Goal: Information Seeking & Learning: Learn about a topic

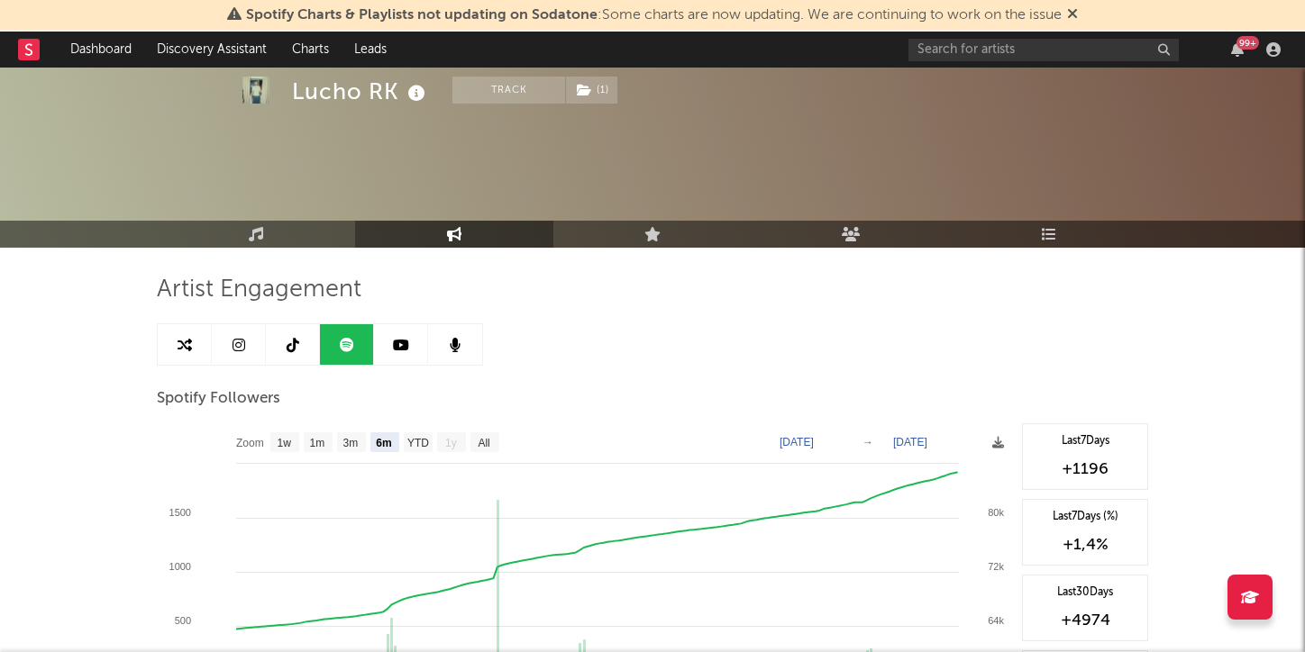
select select "6m"
select select "1w"
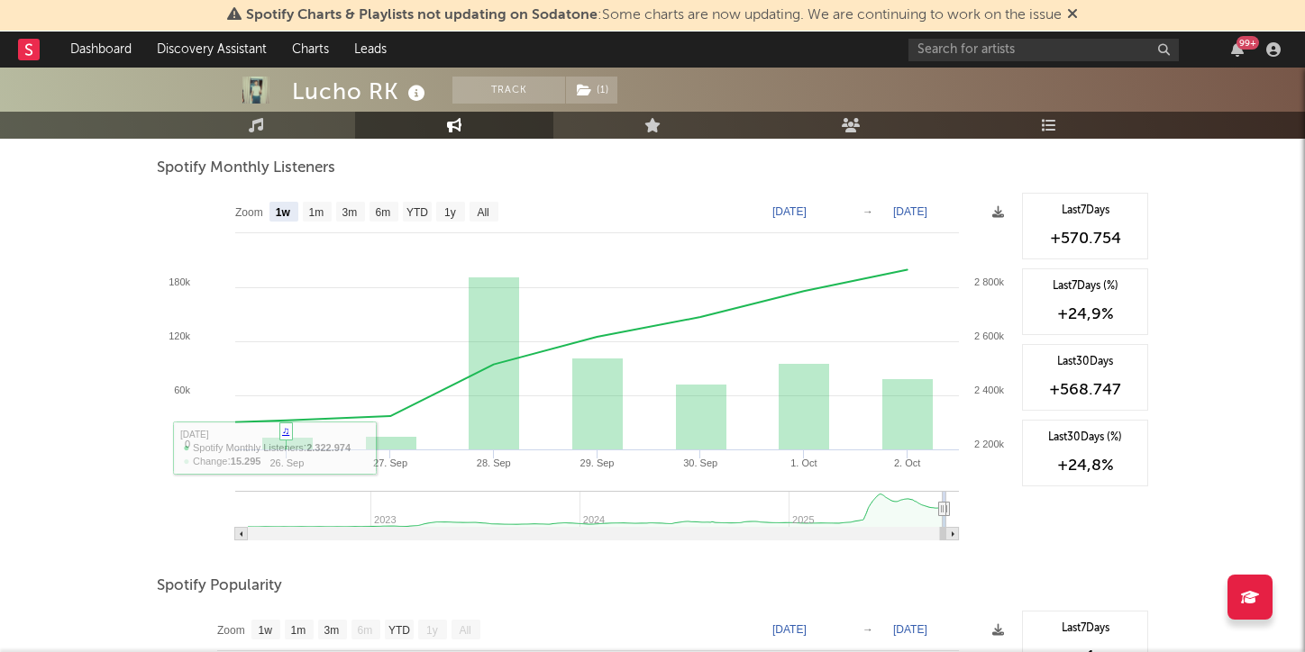
click at [135, 470] on div "Lucho RK Track ( 1 ) [GEOGRAPHIC_DATA] | [PERSON_NAME] latino Edit Track ( 1 ) …" at bounding box center [652, 258] width 1305 height 1679
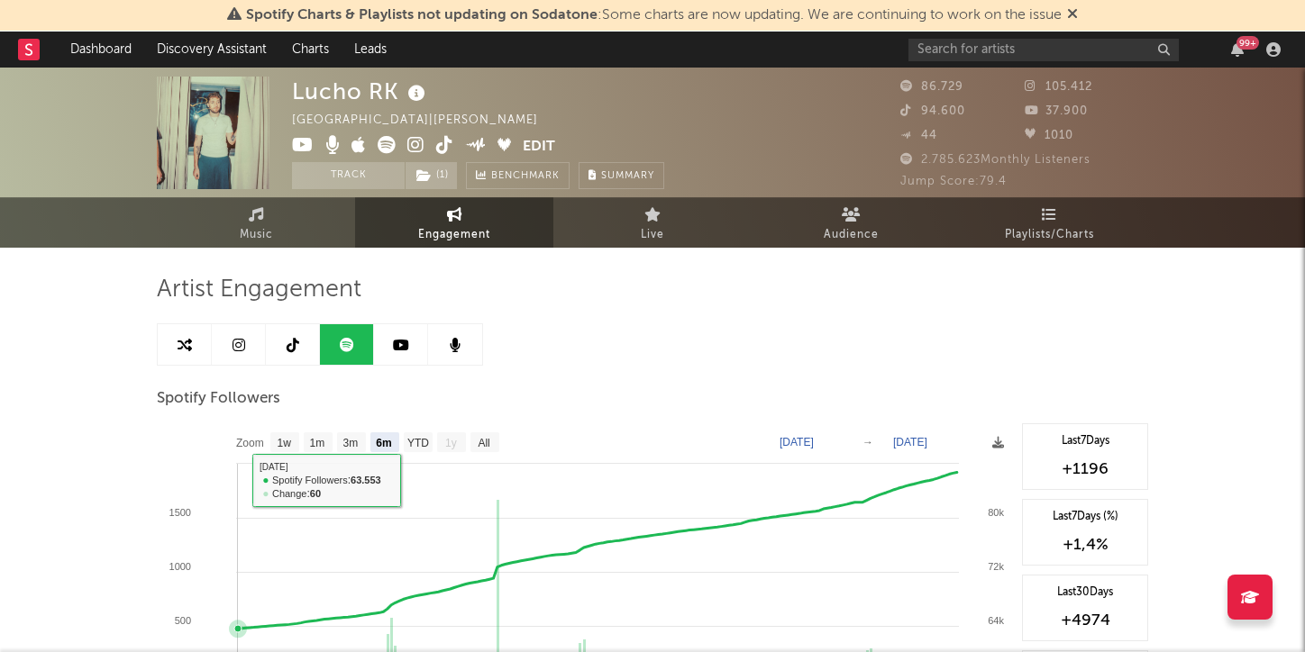
scroll to position [0, 0]
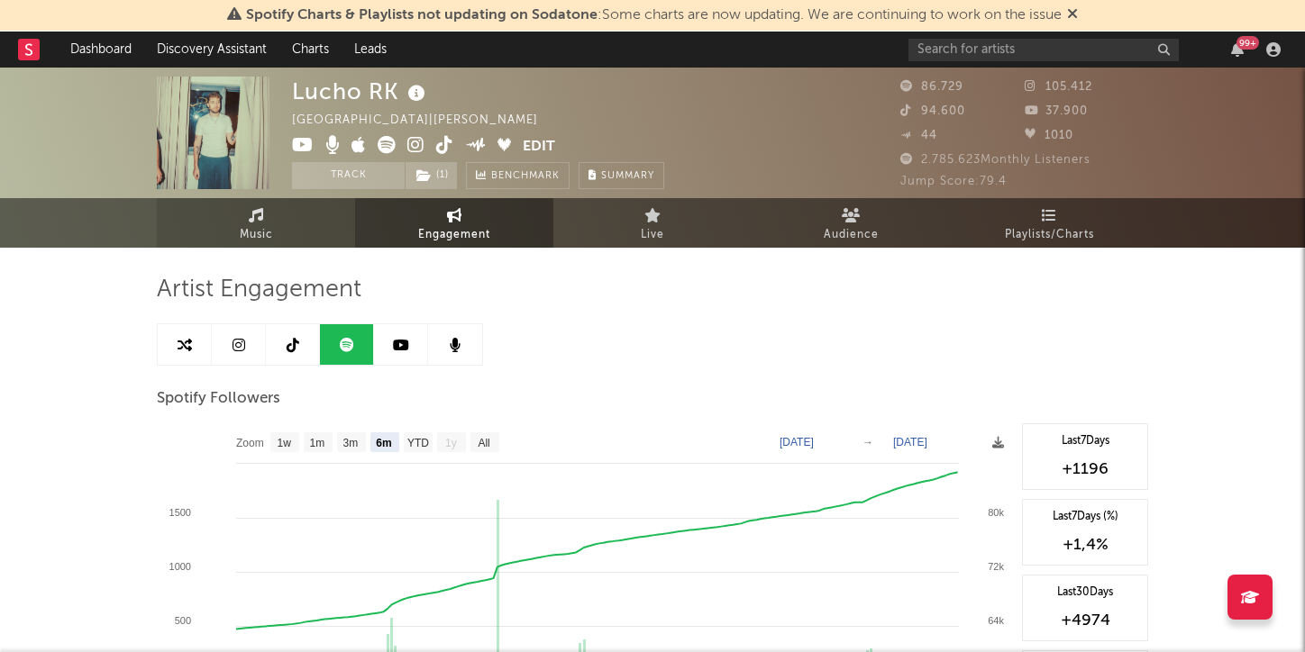
click at [257, 233] on span "Music" at bounding box center [256, 235] width 33 height 22
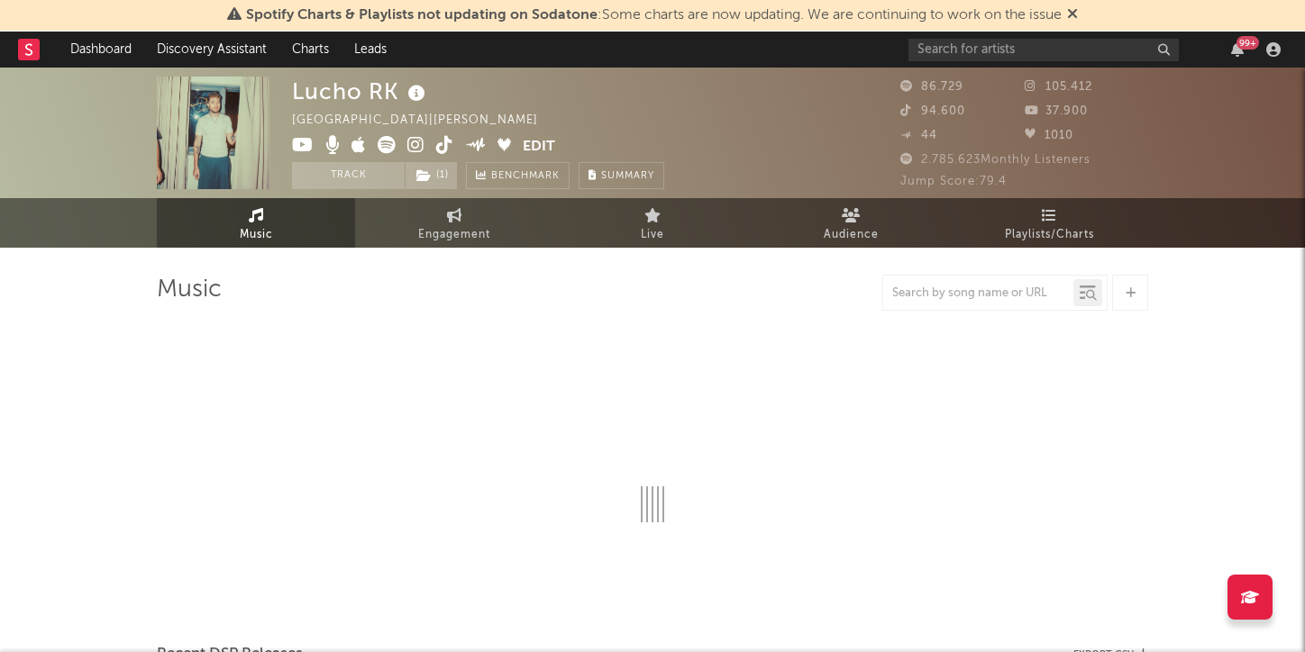
select select "6m"
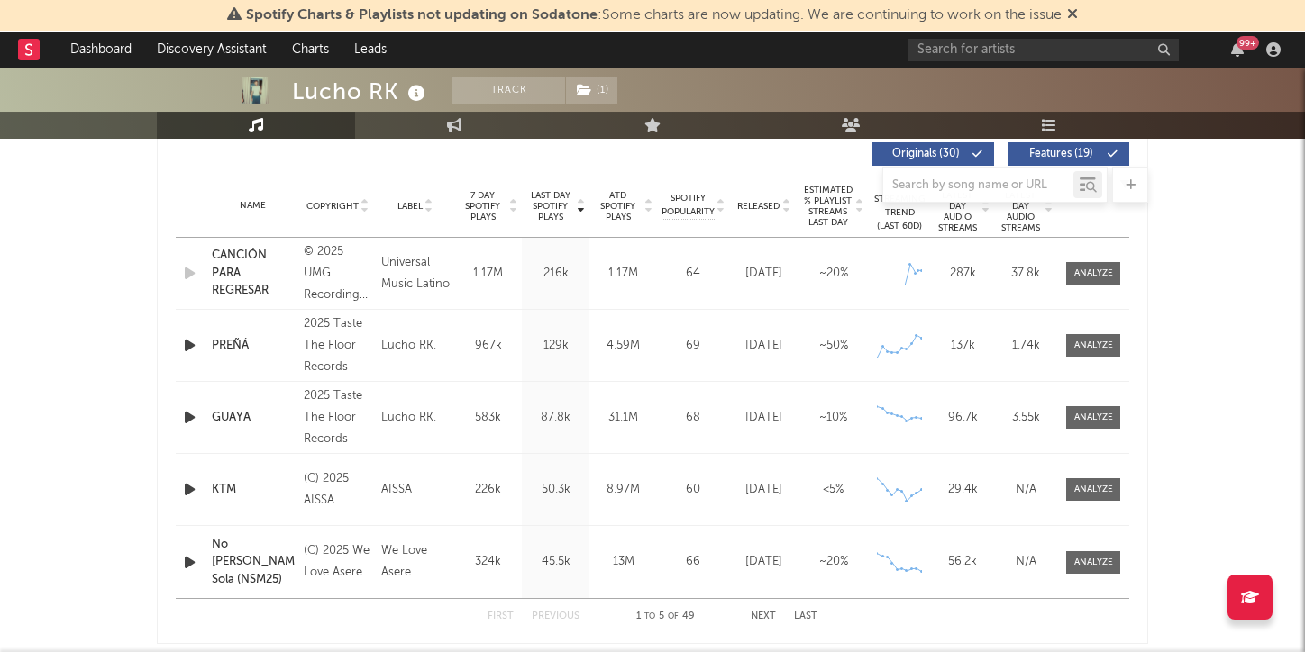
scroll to position [703, 0]
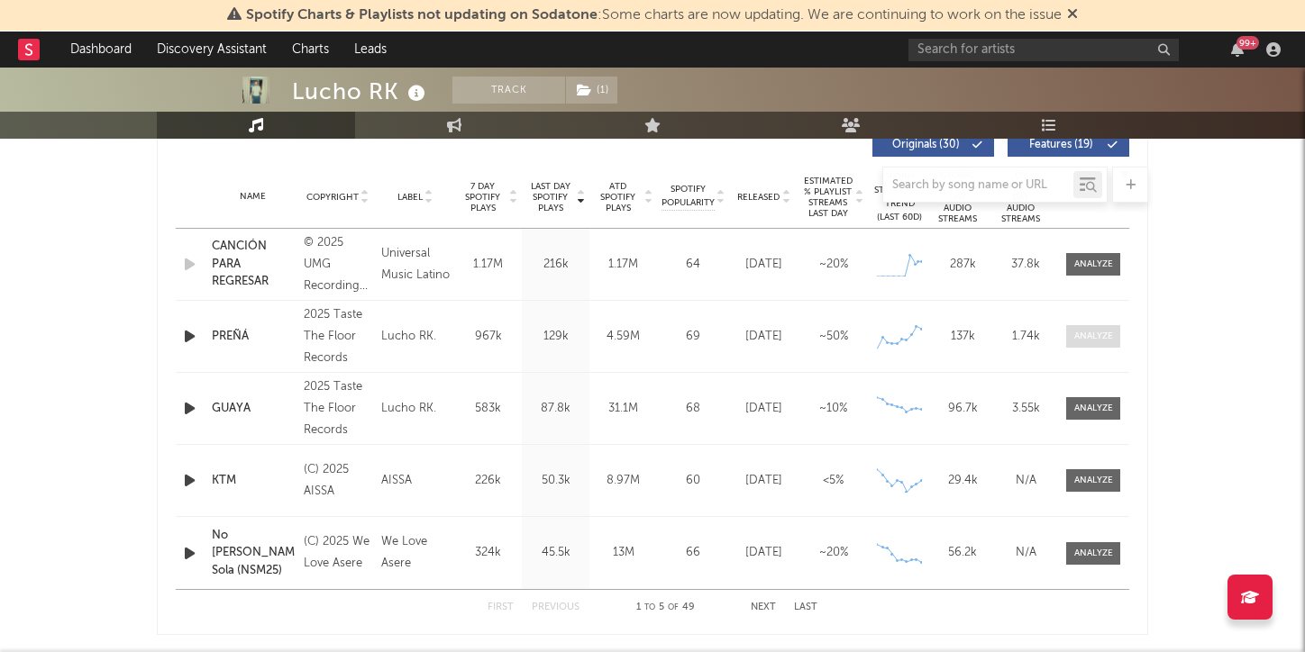
click at [1083, 332] on div at bounding box center [1093, 337] width 39 height 14
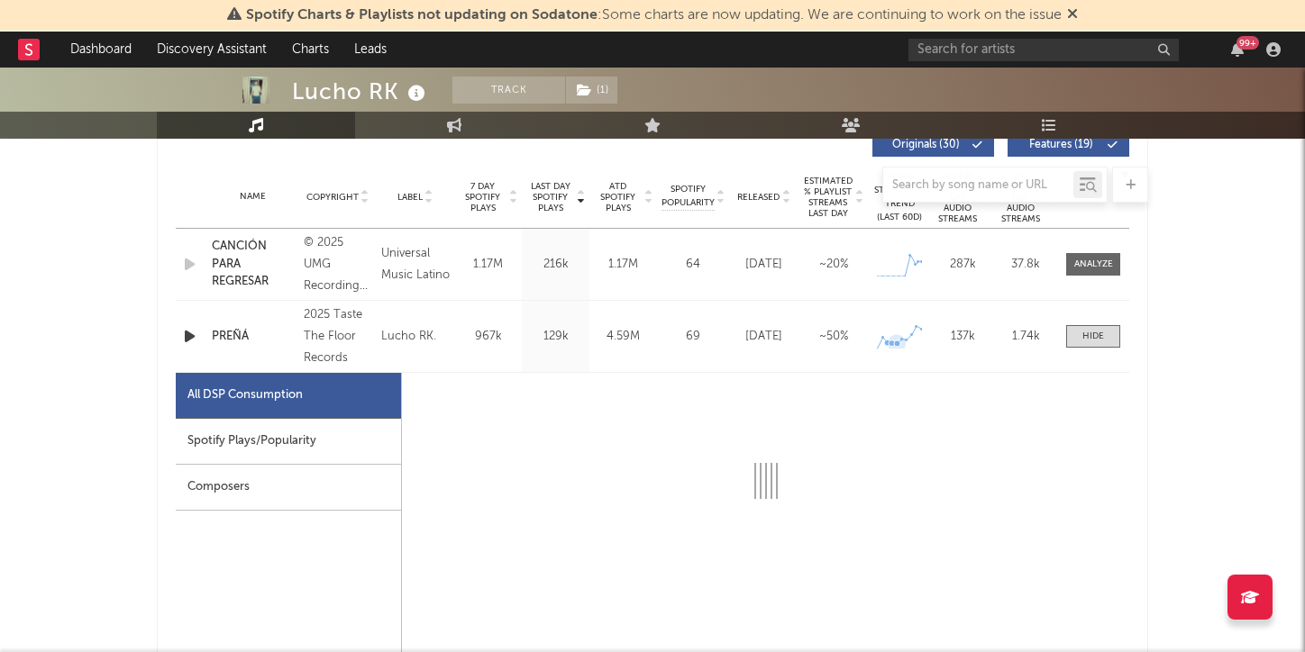
select select "1w"
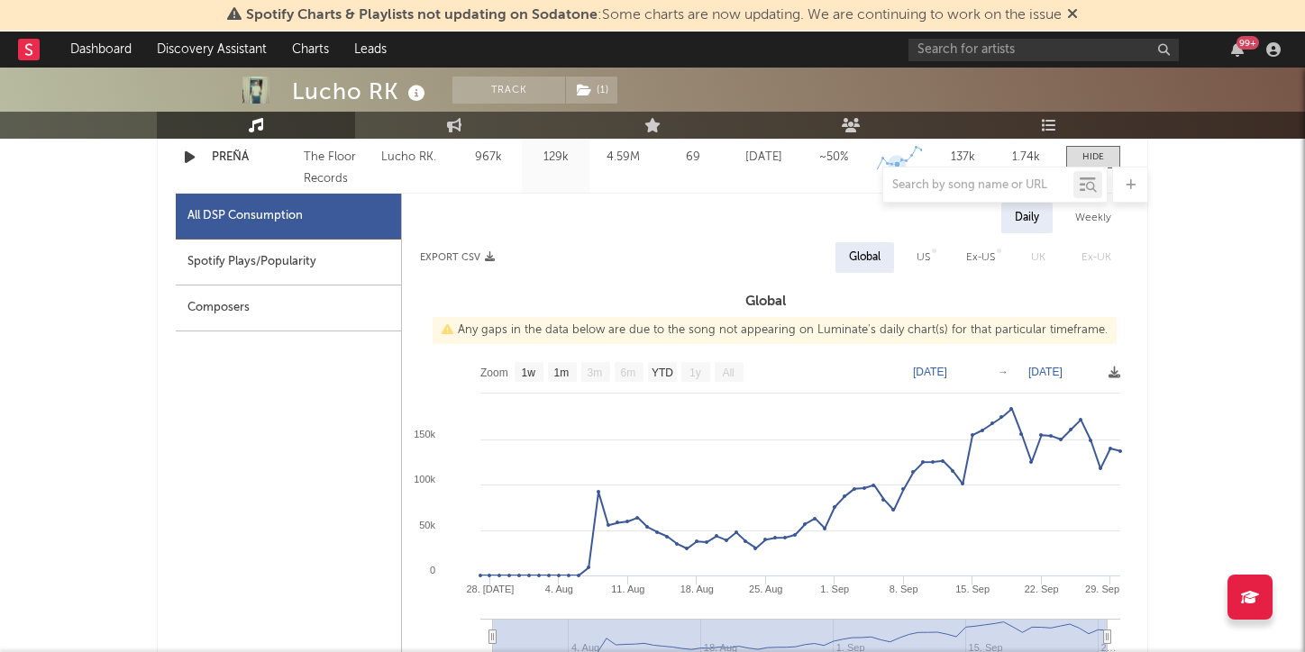
scroll to position [893, 0]
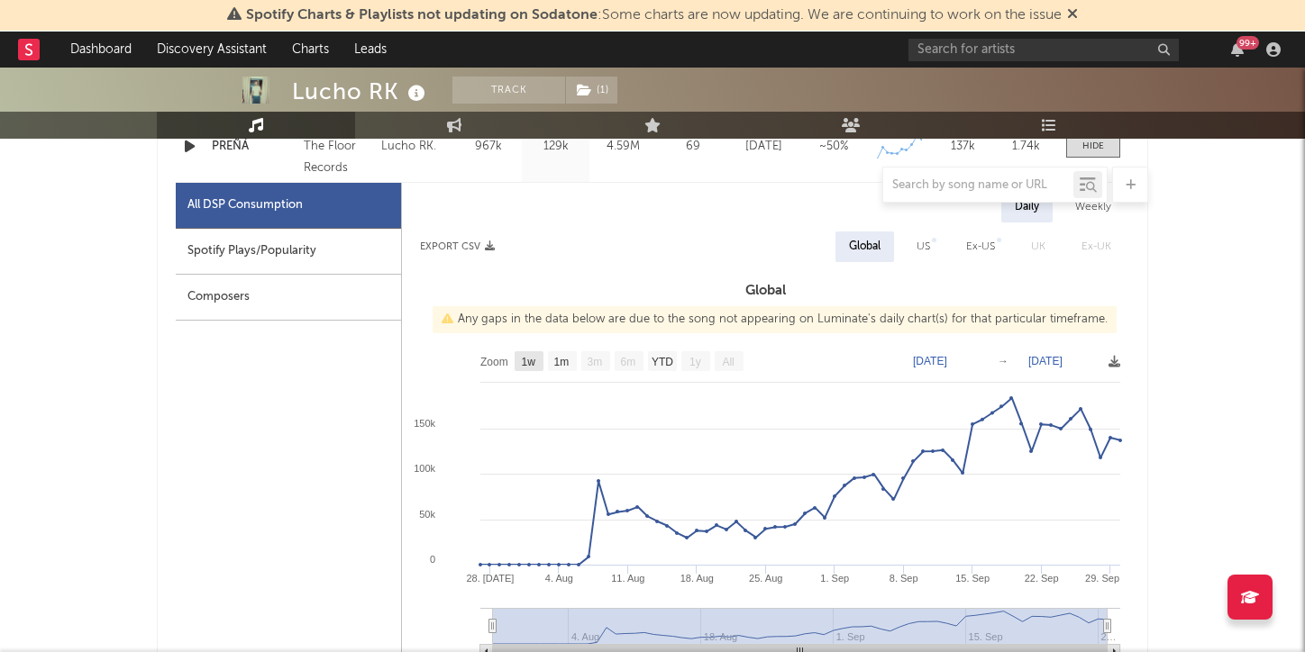
click at [524, 360] on text "1w" at bounding box center [529, 362] width 14 height 13
select select "1w"
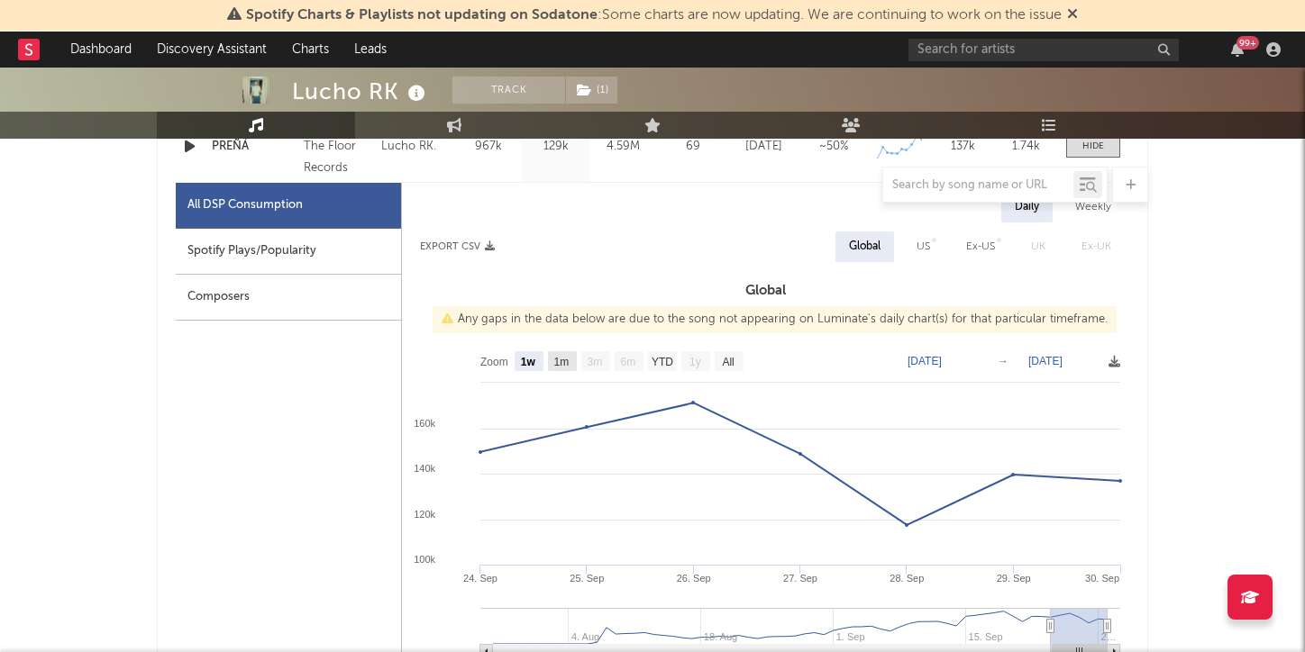
click at [553, 358] on rect at bounding box center [562, 361] width 29 height 20
select select "All"
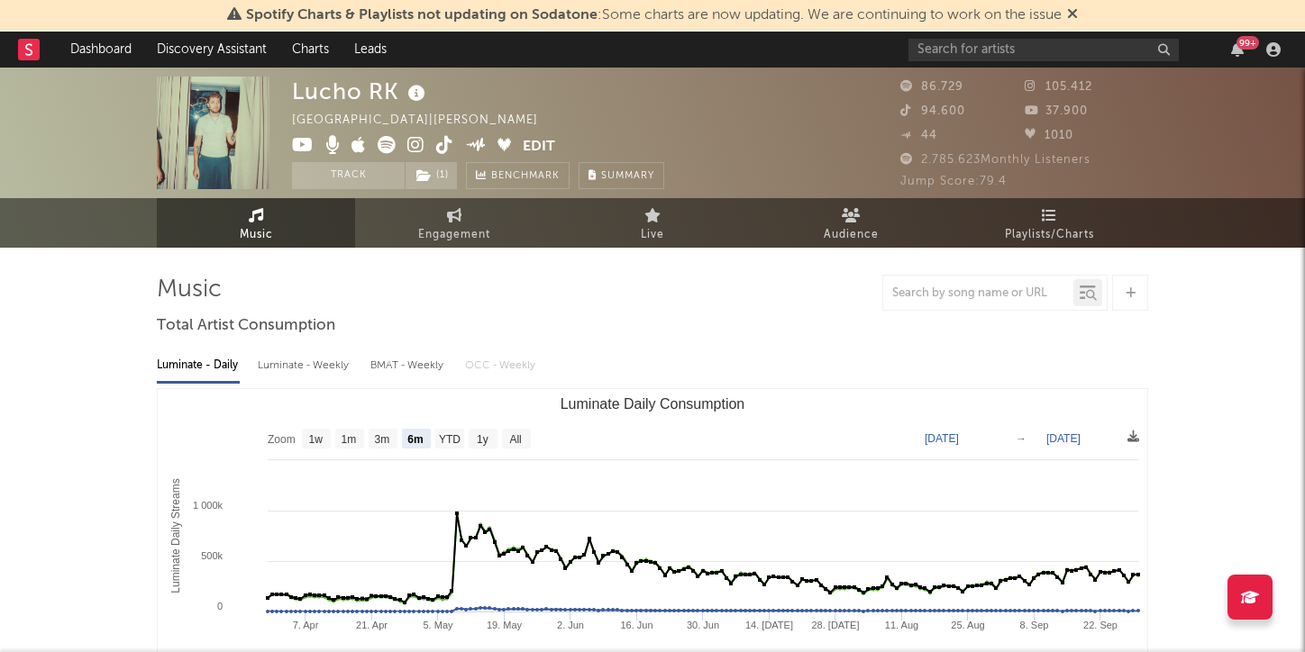
scroll to position [0, 0]
